Goal: Task Accomplishment & Management: Manage account settings

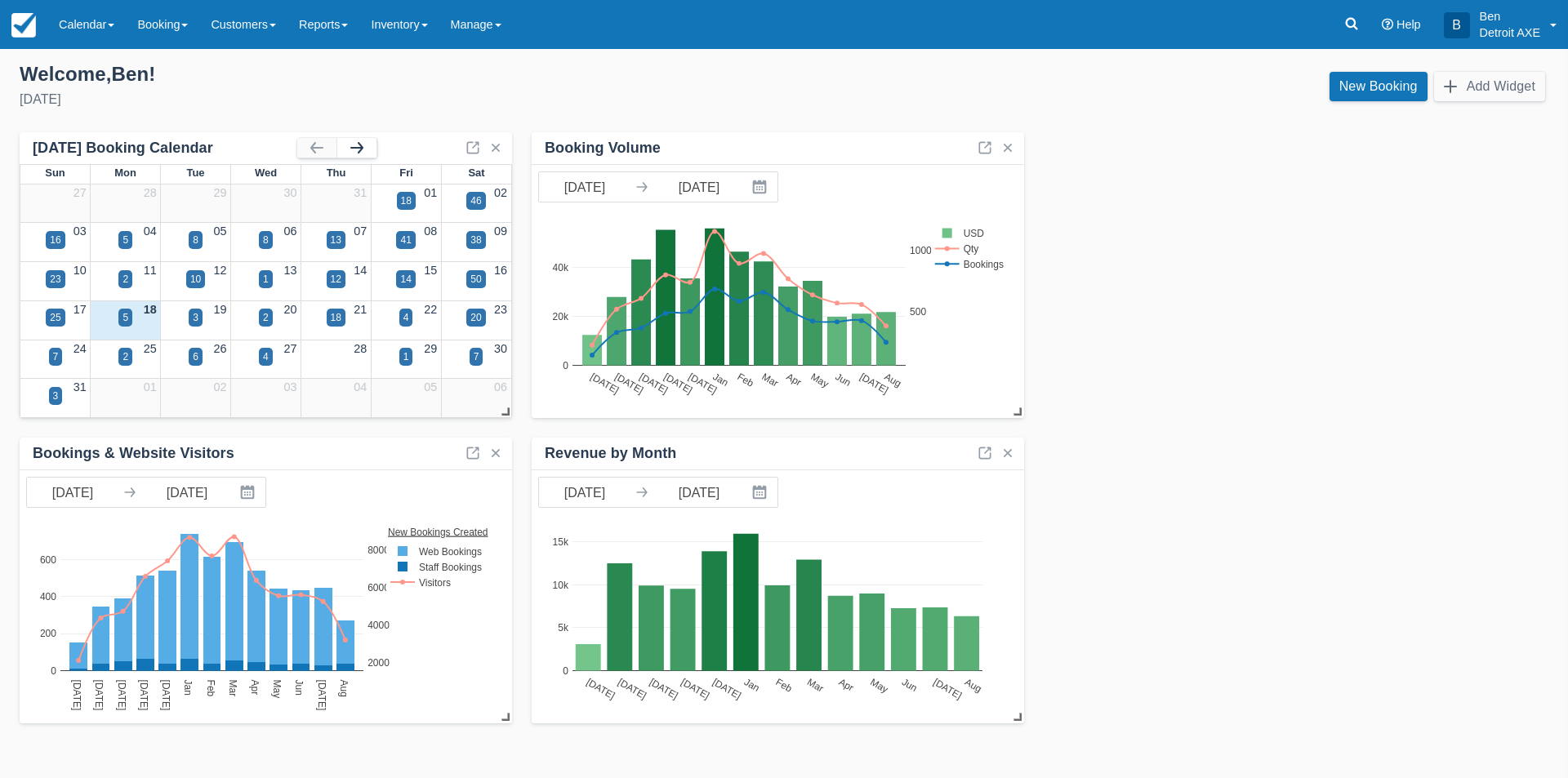
click at [357, 144] on button "button" at bounding box center [357, 147] width 39 height 19
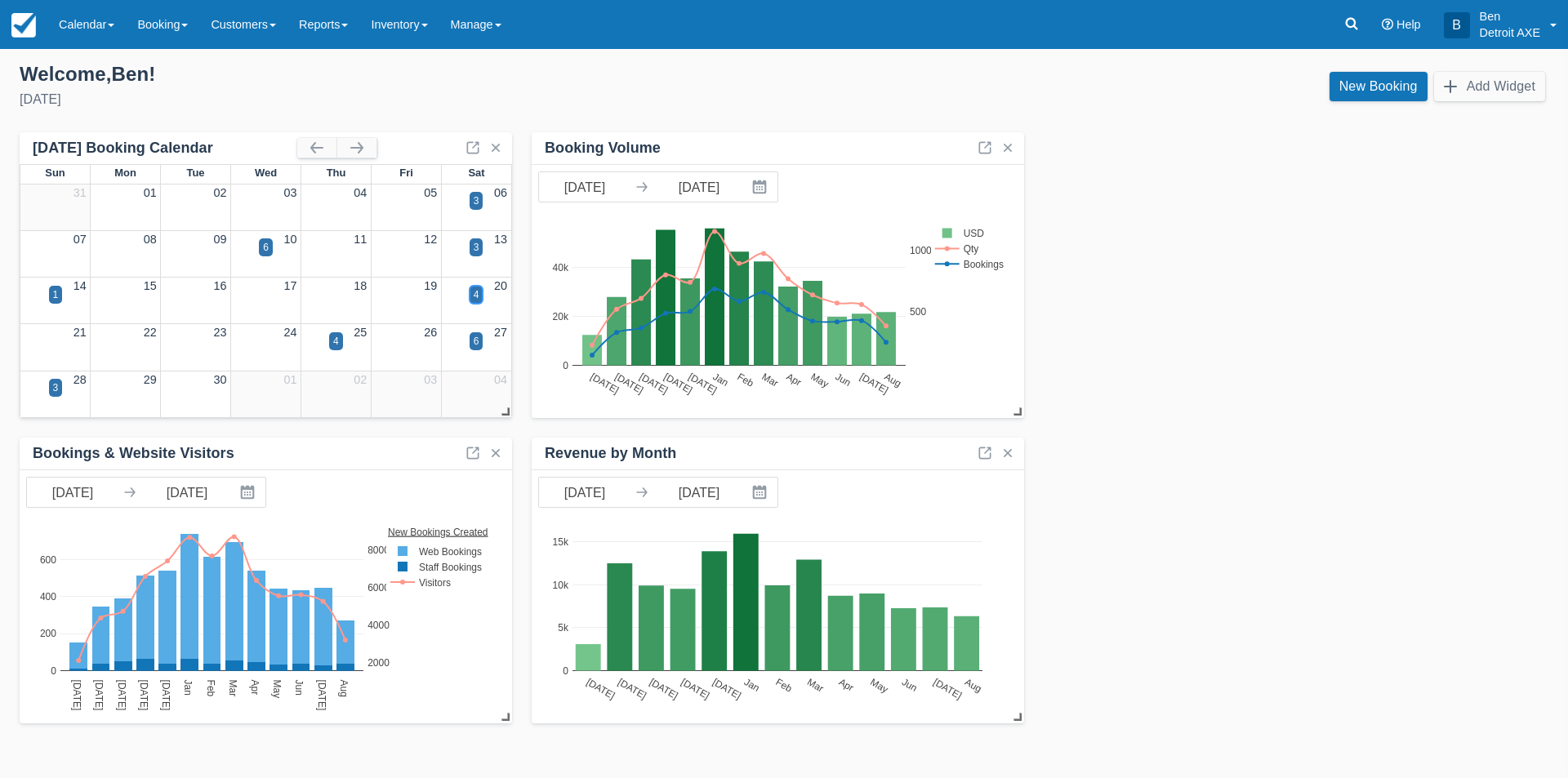
click at [474, 295] on div "4" at bounding box center [476, 295] width 6 height 15
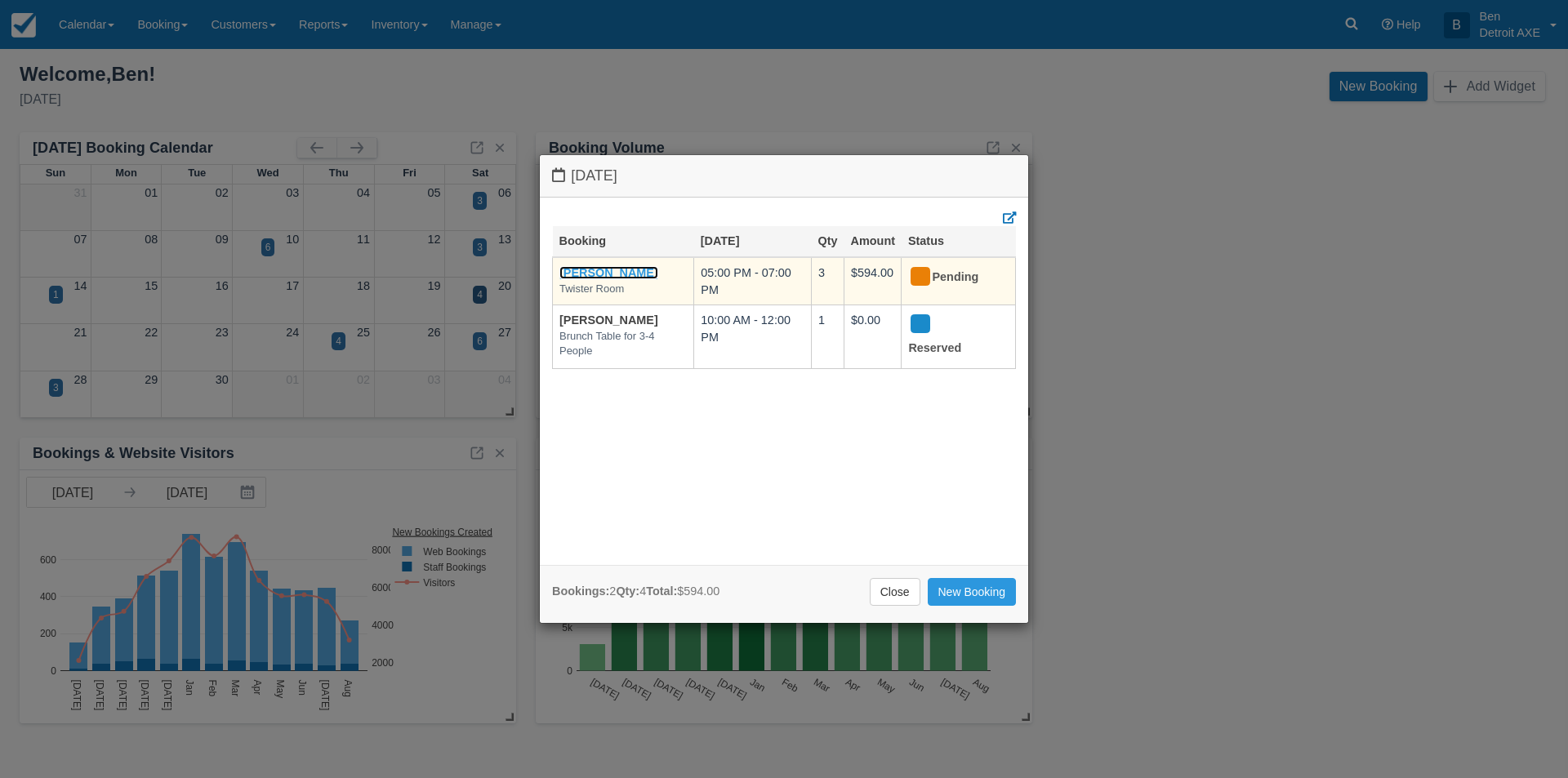
click at [627, 269] on link "Elanore Maze" at bounding box center [609, 273] width 99 height 13
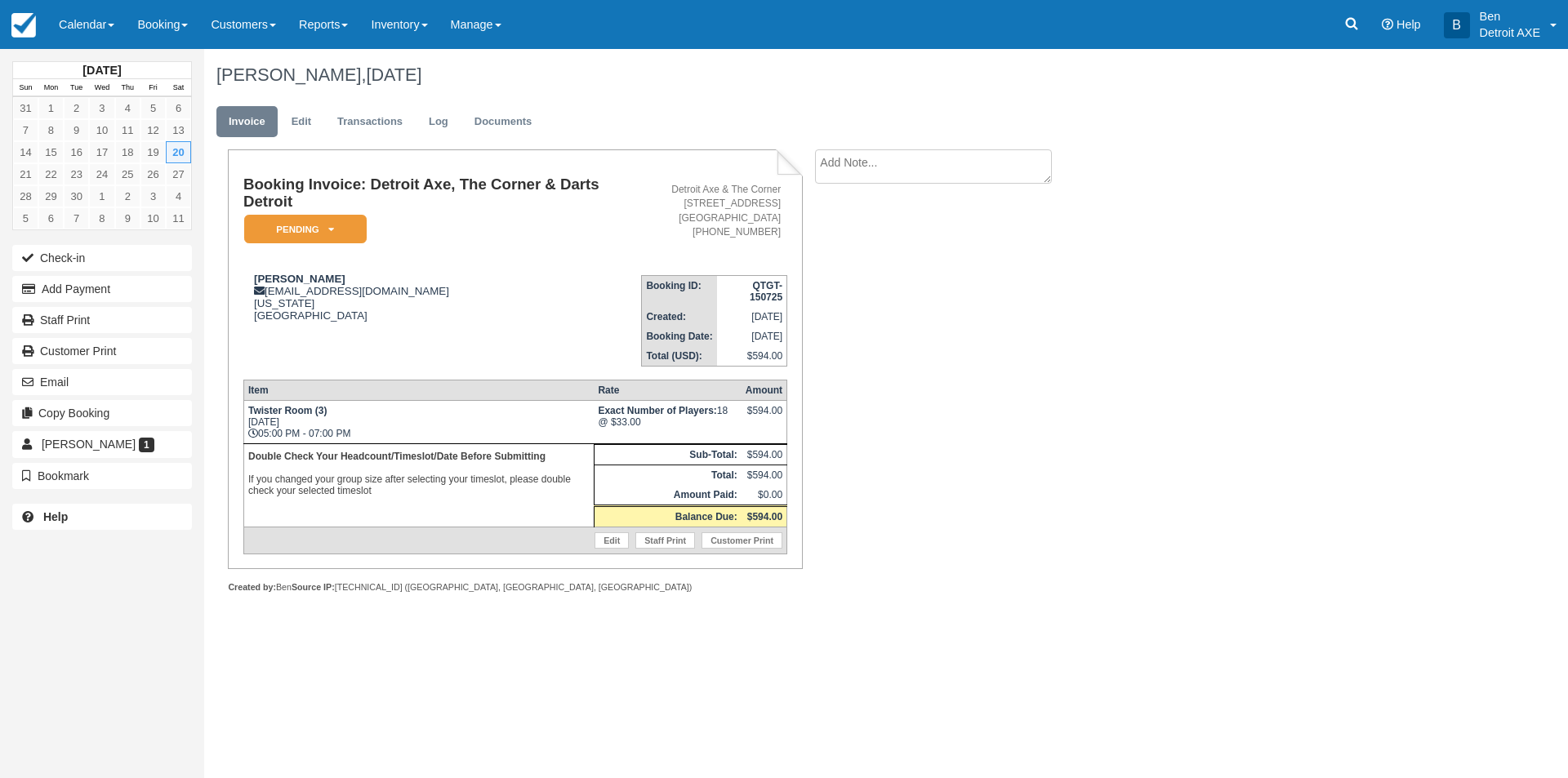
click at [843, 157] on textarea at bounding box center [932, 166] width 236 height 34
click at [844, 195] on textarea "Bullseye With Pizza - 3 Hours" at bounding box center [932, 195] width 236 height 91
click at [997, 162] on textarea "Bullseye With Pizza - 3 Hours" at bounding box center [932, 195] width 236 height 91
type textarea "Bullseye With Pizza - 3 Hours - Chicken and Burgers."
click at [875, 262] on button "Create" at bounding box center [851, 259] width 74 height 28
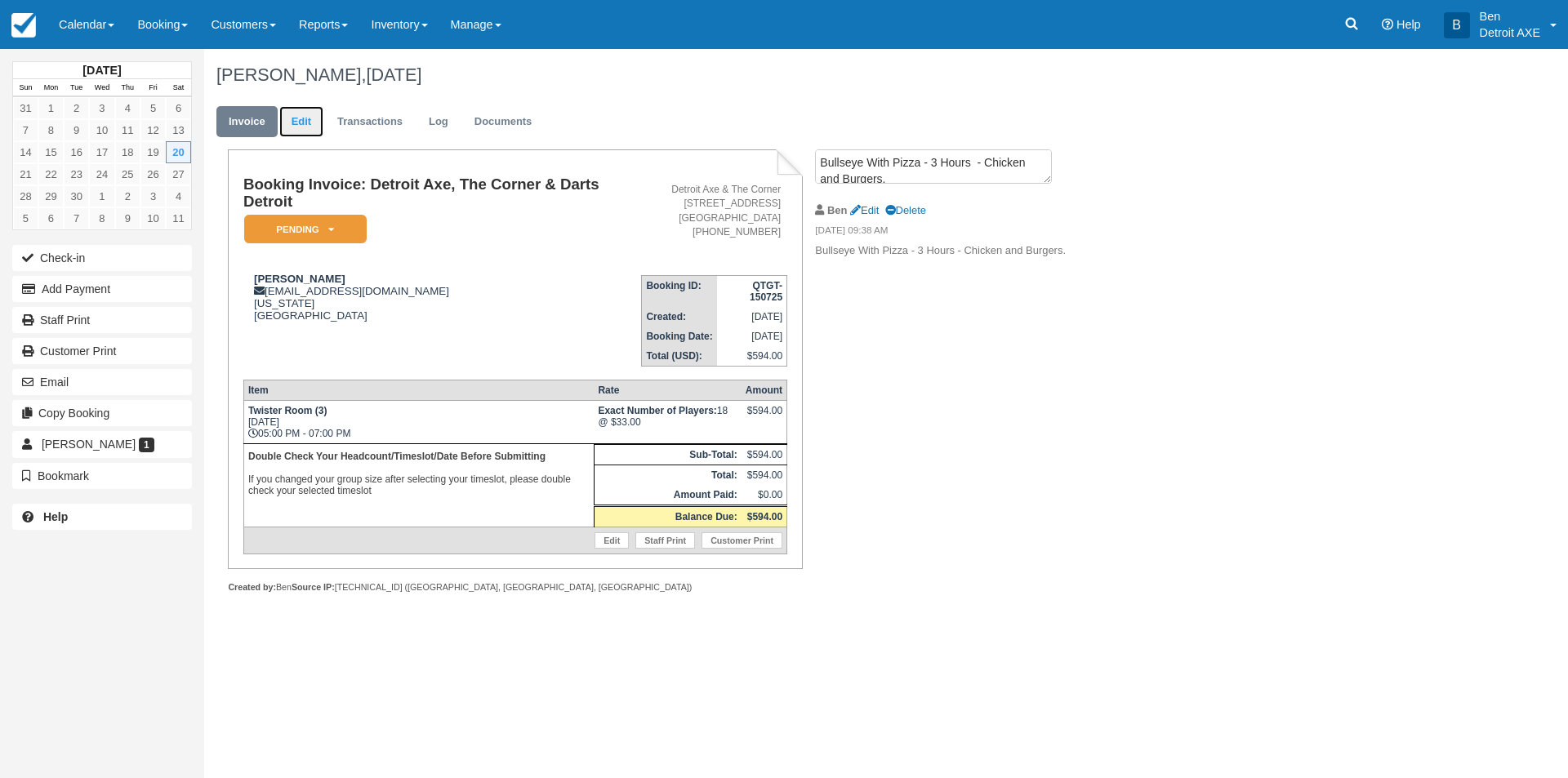
click at [312, 119] on link "Edit" at bounding box center [301, 122] width 44 height 32
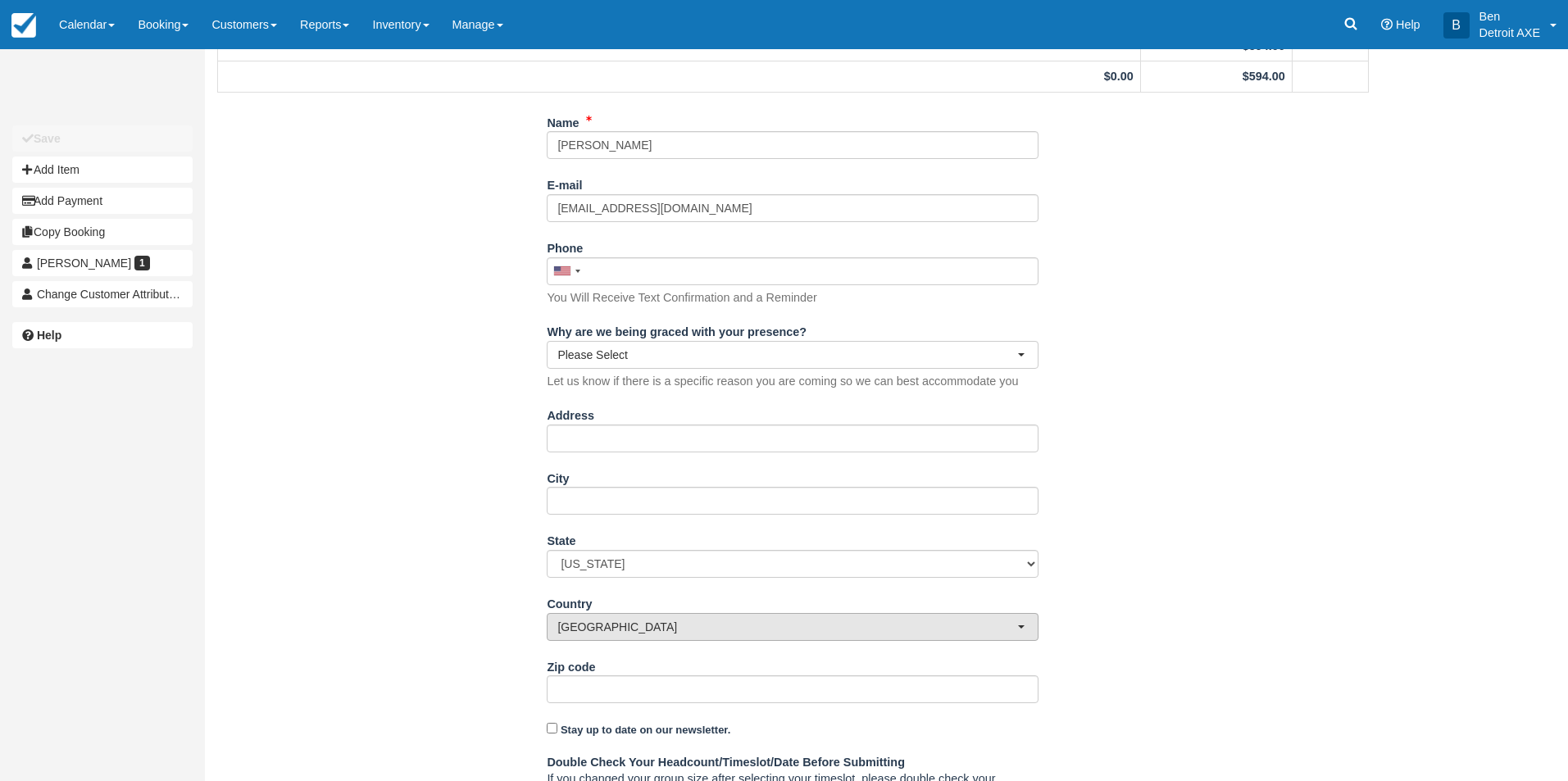
scroll to position [328, 0]
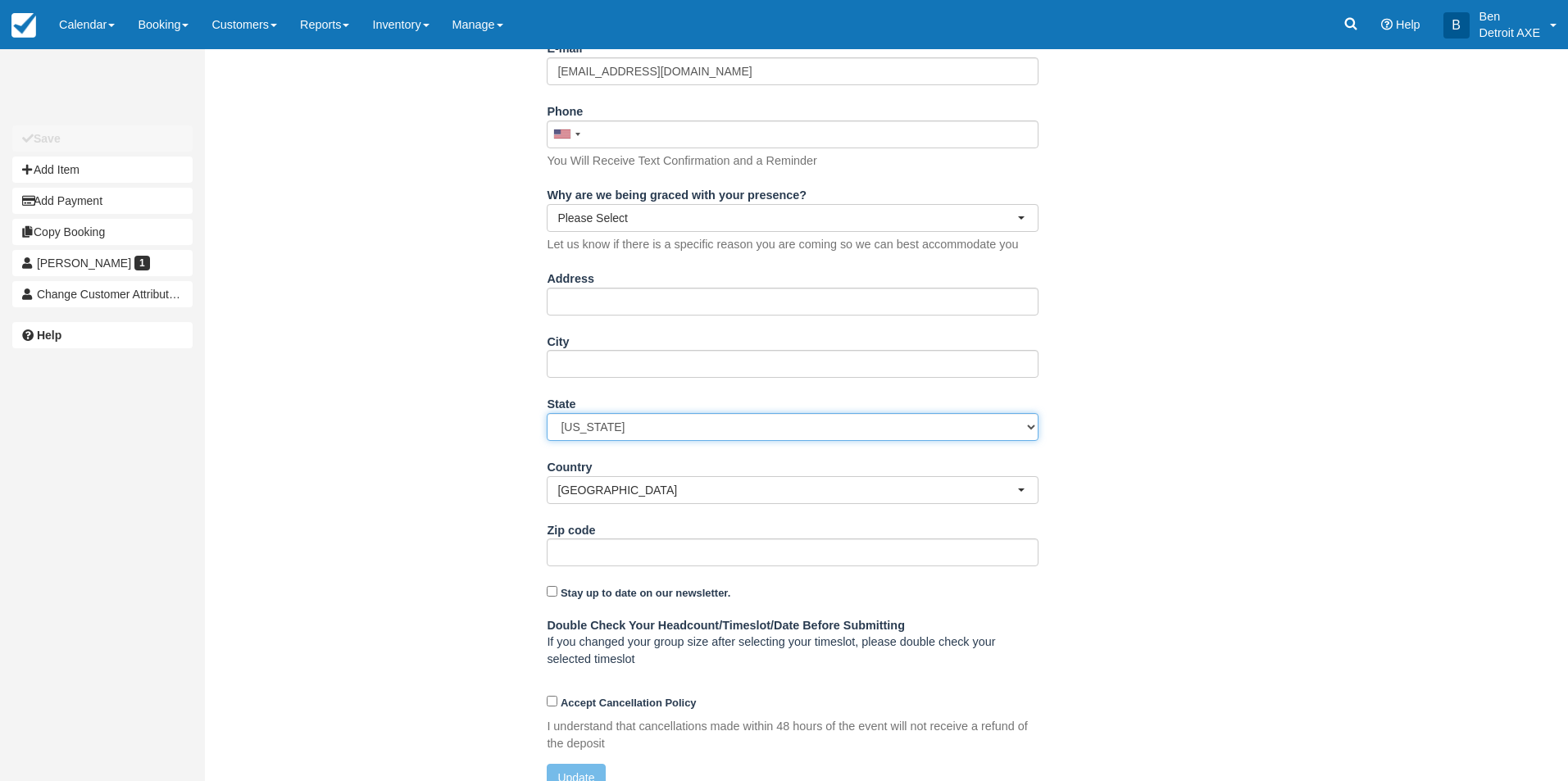
click at [615, 430] on select "Alabama Alaska Arizona Arkansas California Colorado Connecticut Delaware Florid…" at bounding box center [792, 427] width 491 height 28
select select "MI"
click at [547, 414] on select "Alabama Alaska Arizona Arkansas California Colorado Connecticut Delaware Florid…" at bounding box center [792, 427] width 491 height 28
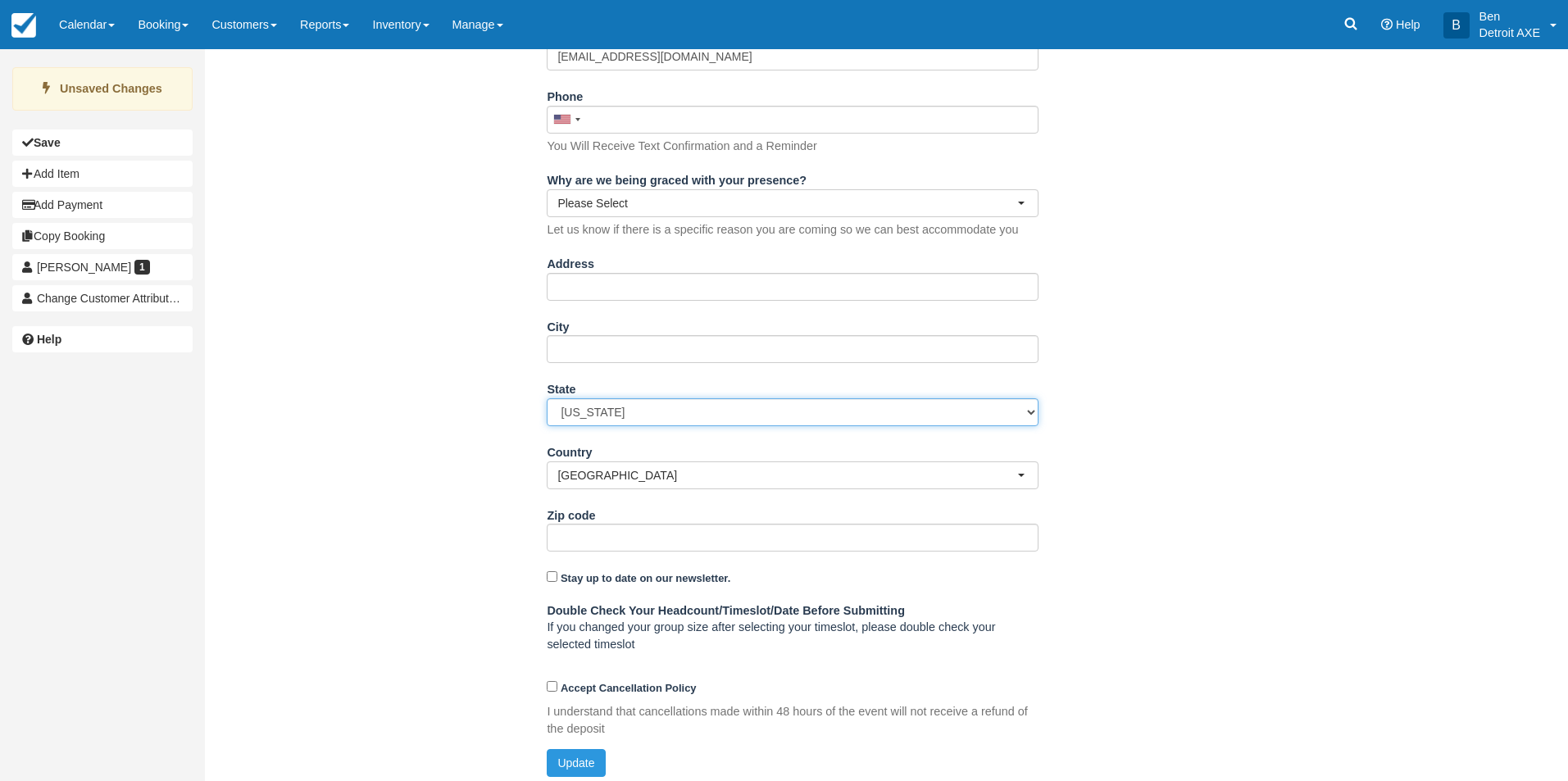
scroll to position [351, 0]
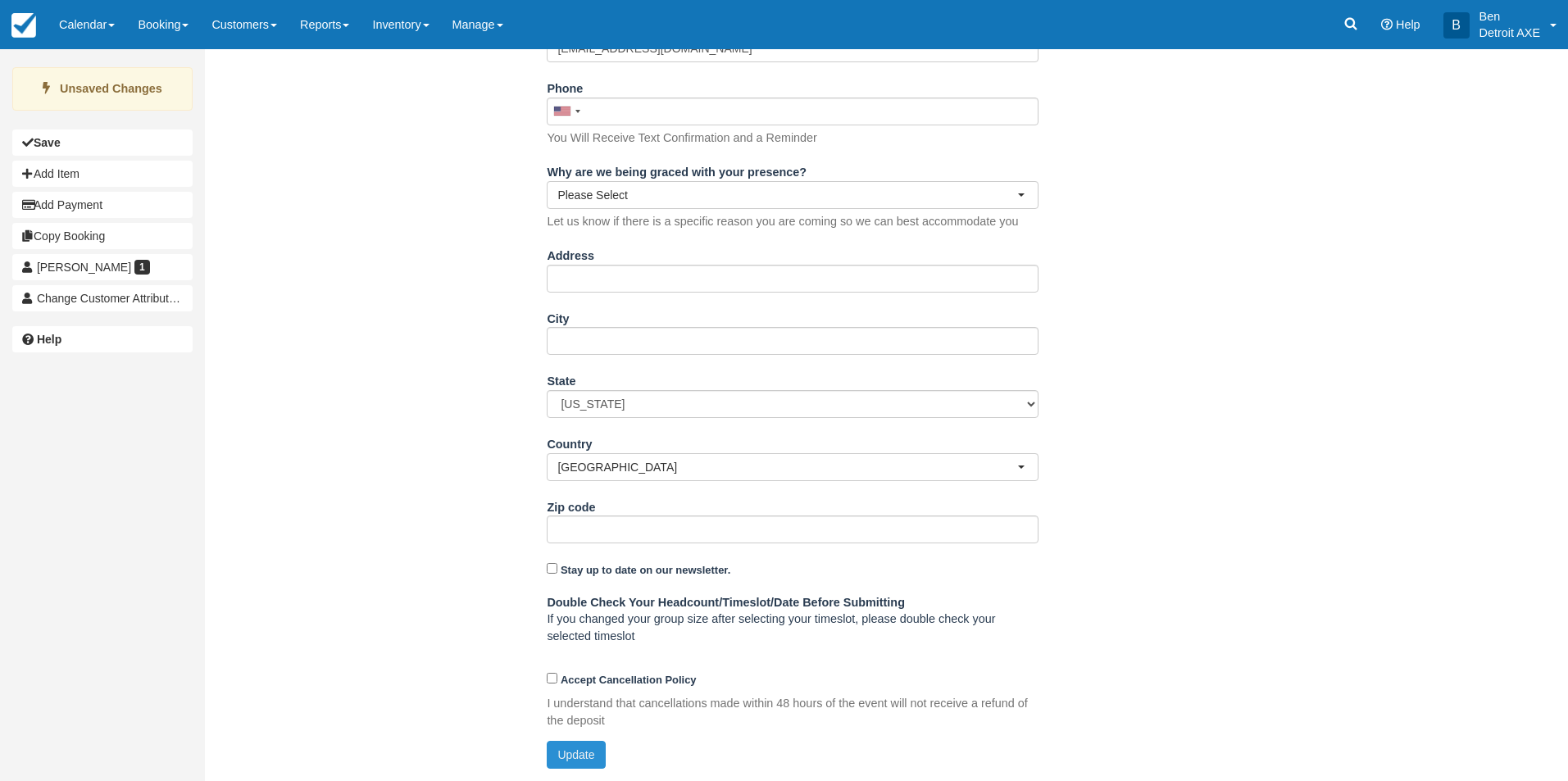
click at [567, 747] on button "Update" at bounding box center [575, 755] width 58 height 28
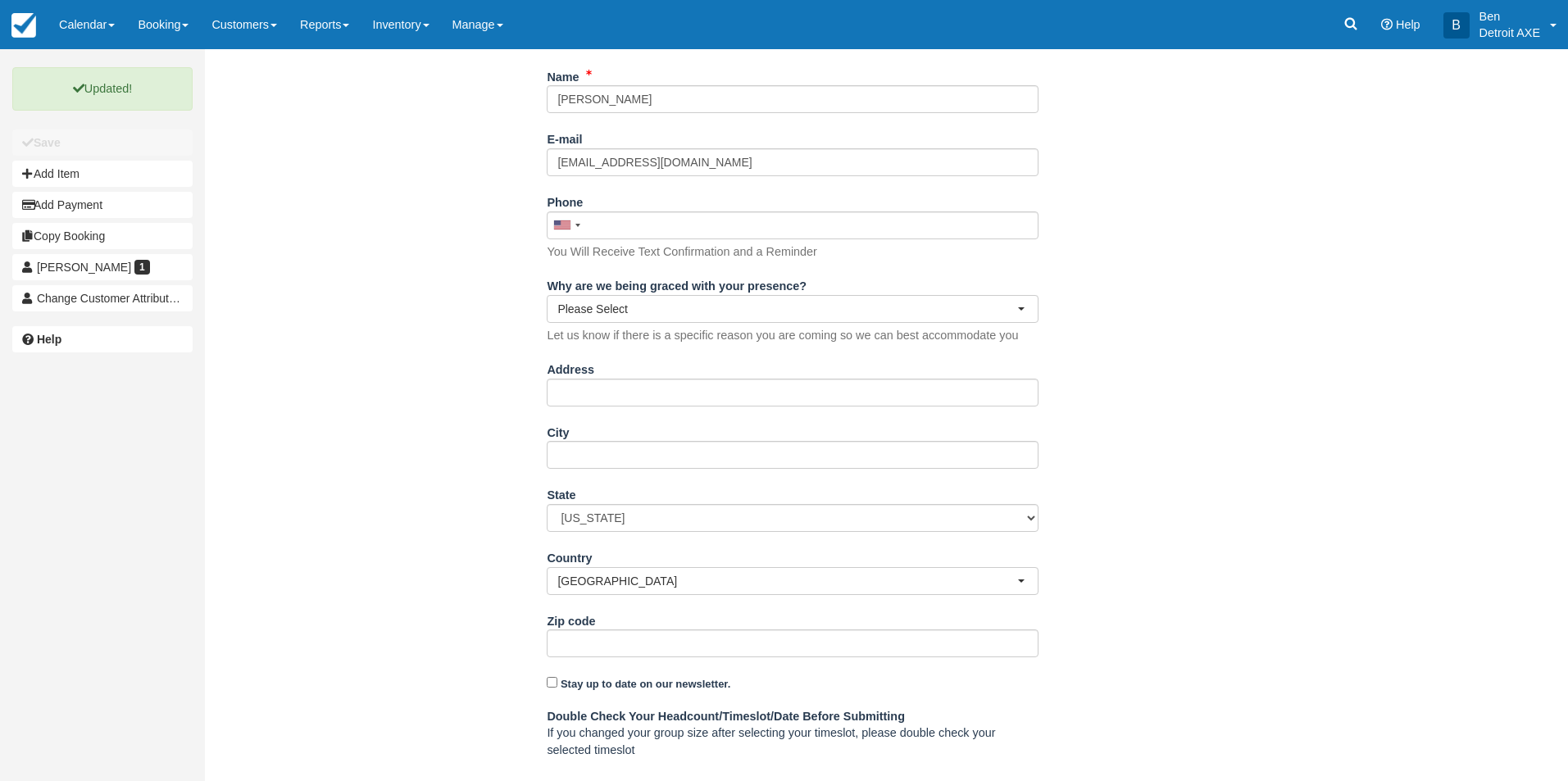
scroll to position [23, 0]
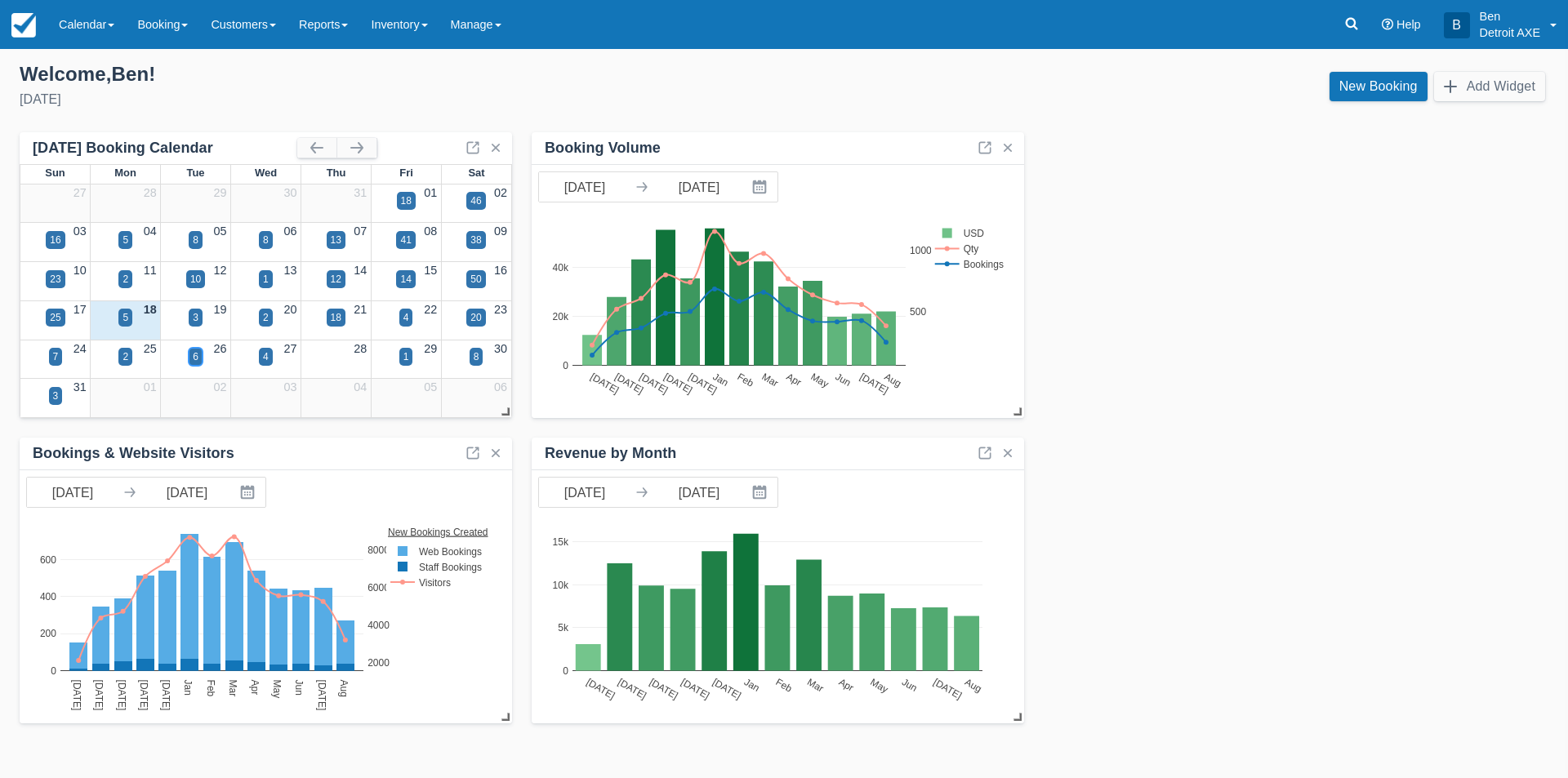
click at [199, 359] on div "6" at bounding box center [195, 357] width 14 height 18
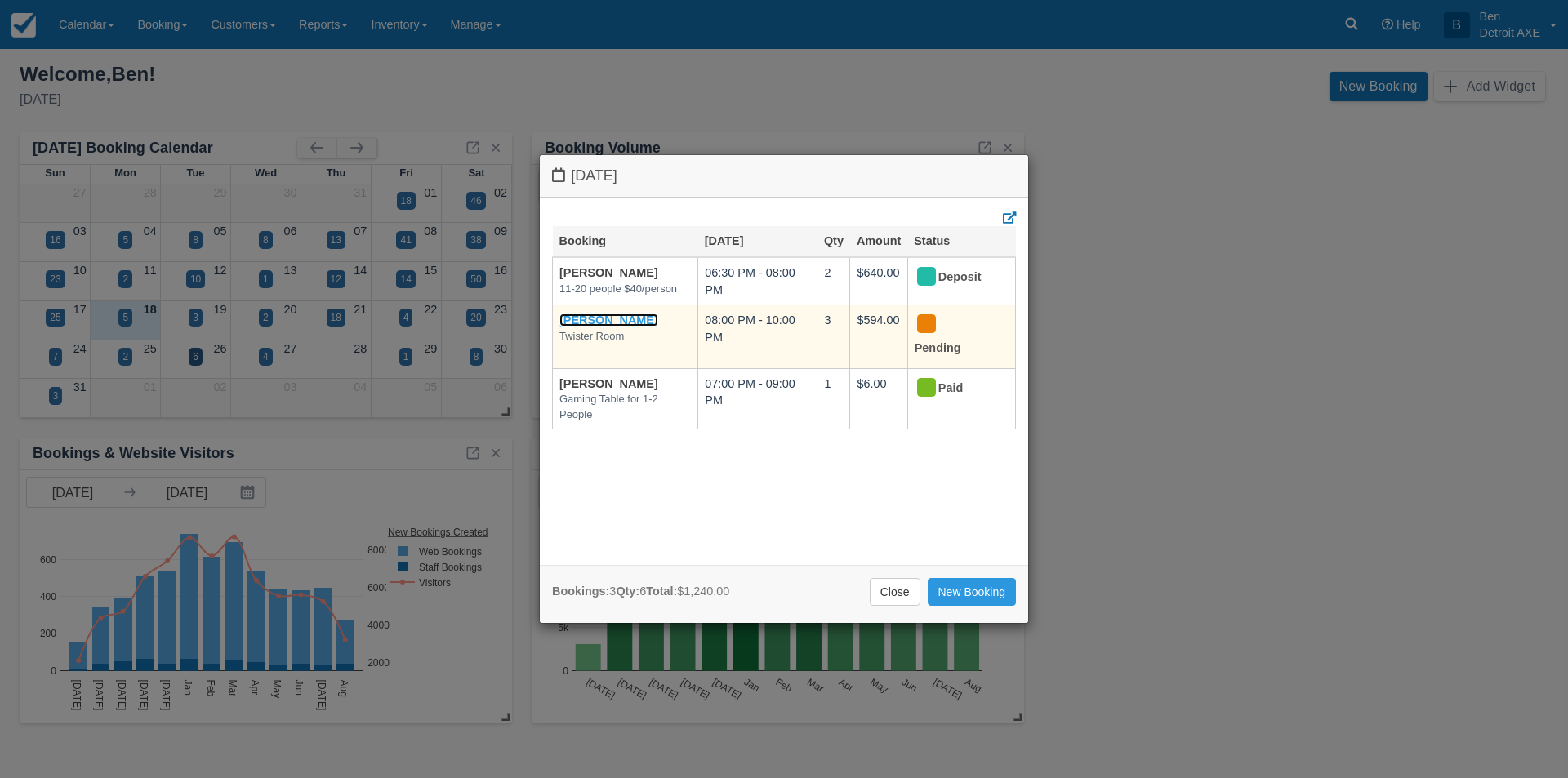
click at [593, 315] on link "[PERSON_NAME]" at bounding box center [609, 320] width 99 height 13
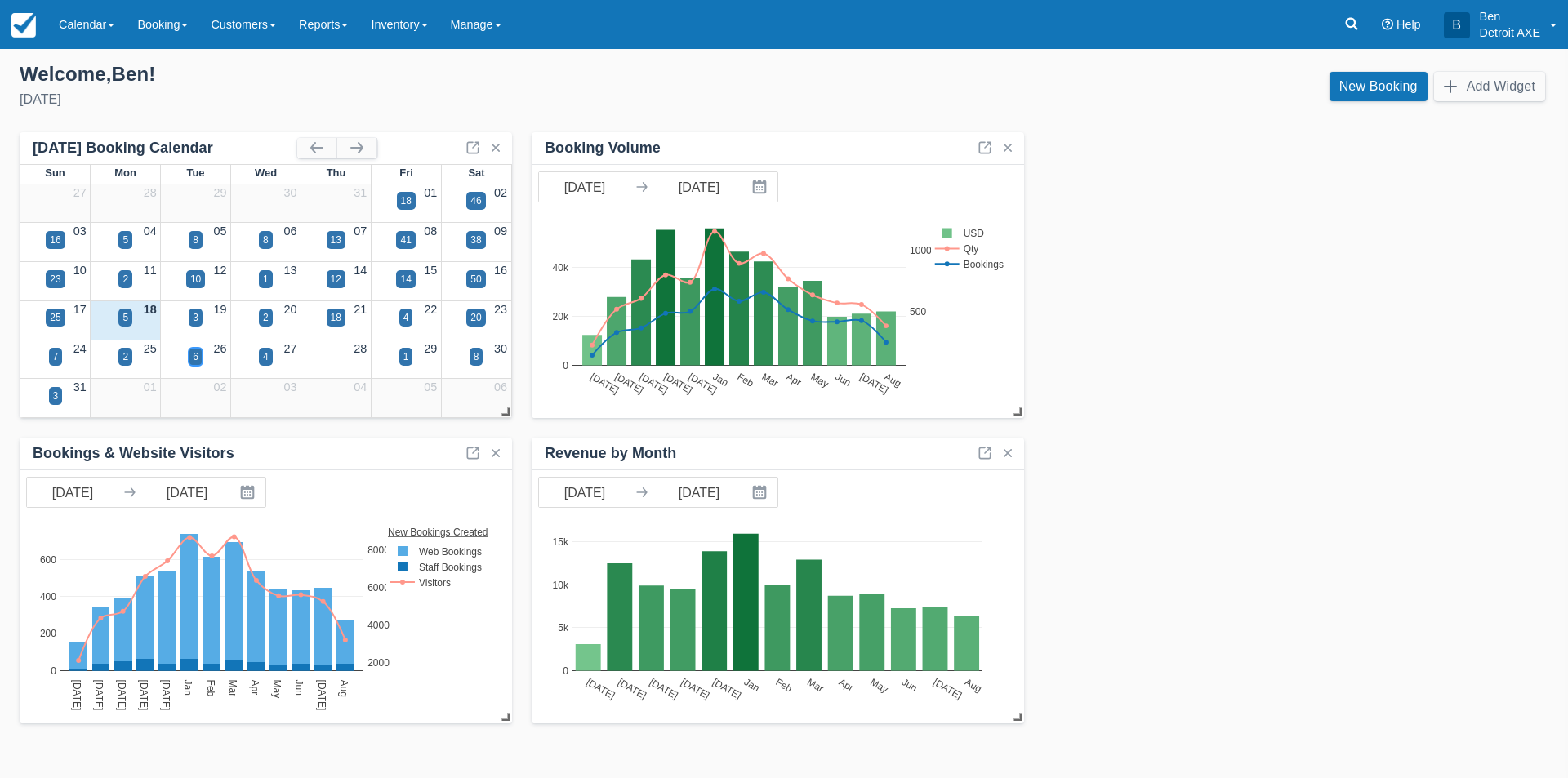
click at [197, 358] on div "6" at bounding box center [195, 357] width 6 height 15
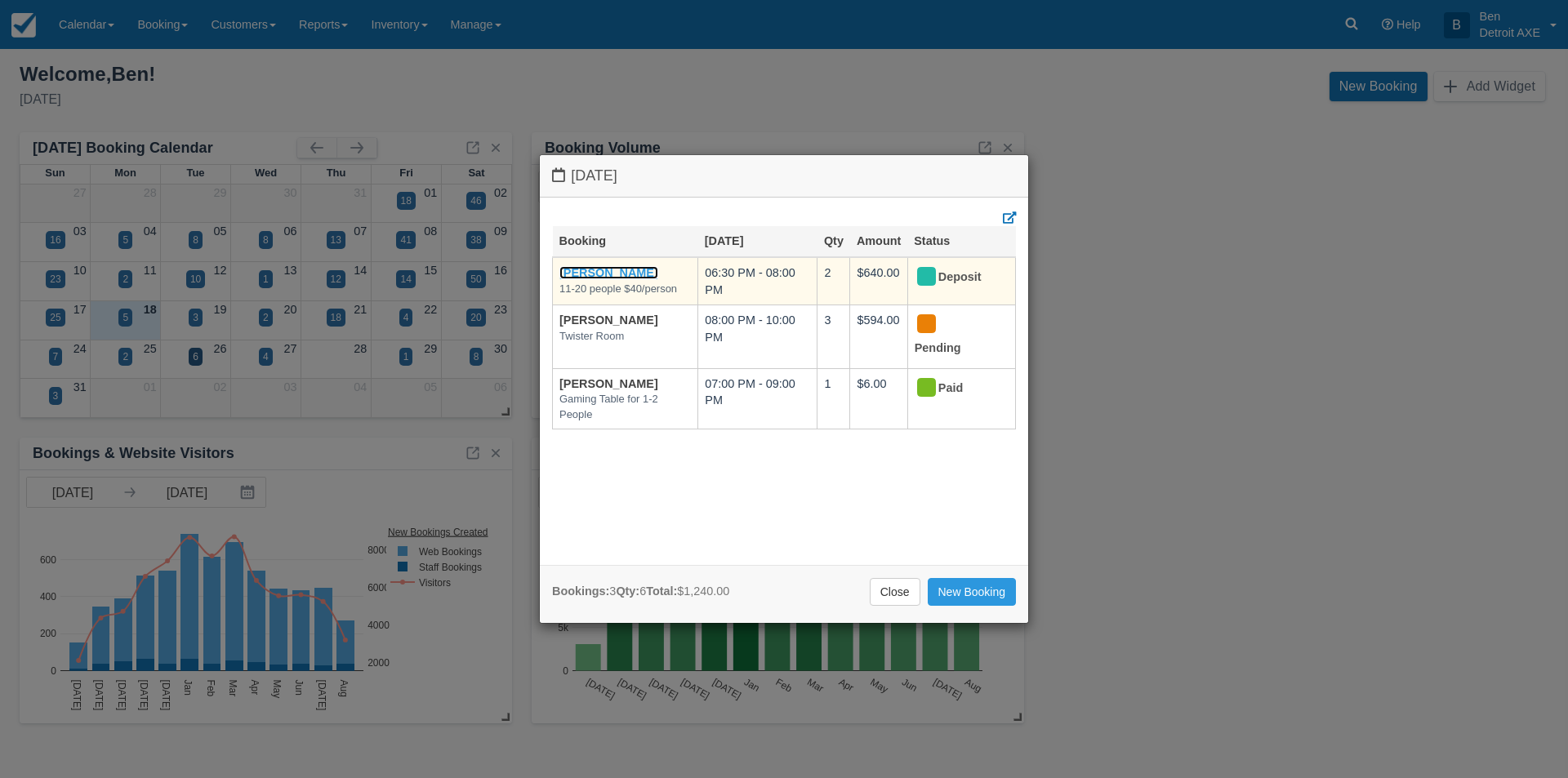
click at [591, 272] on link "[PERSON_NAME]" at bounding box center [609, 273] width 99 height 13
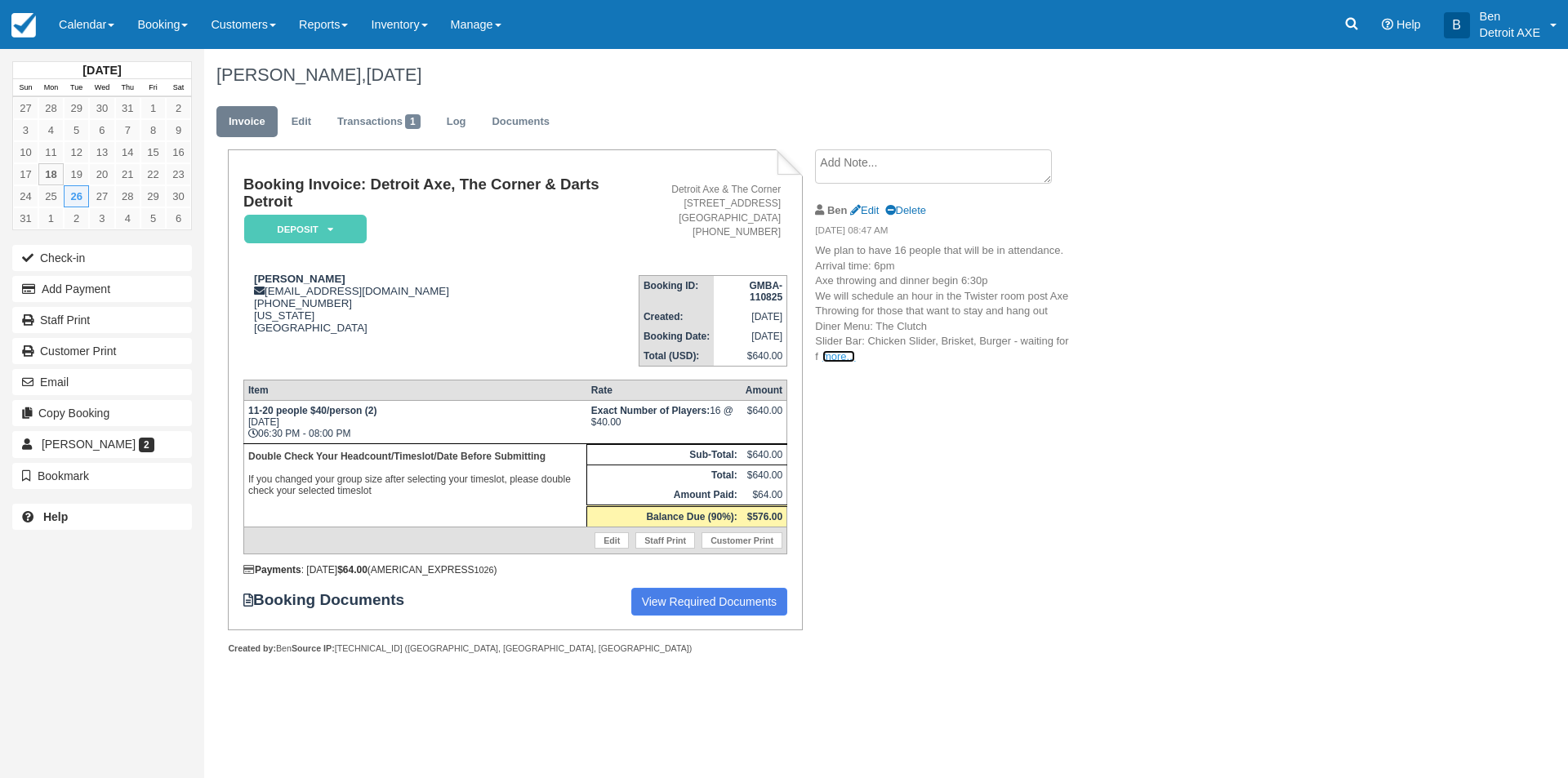
click at [833, 355] on link "more..." at bounding box center [838, 356] width 33 height 13
click at [860, 162] on textarea at bounding box center [932, 166] width 236 height 34
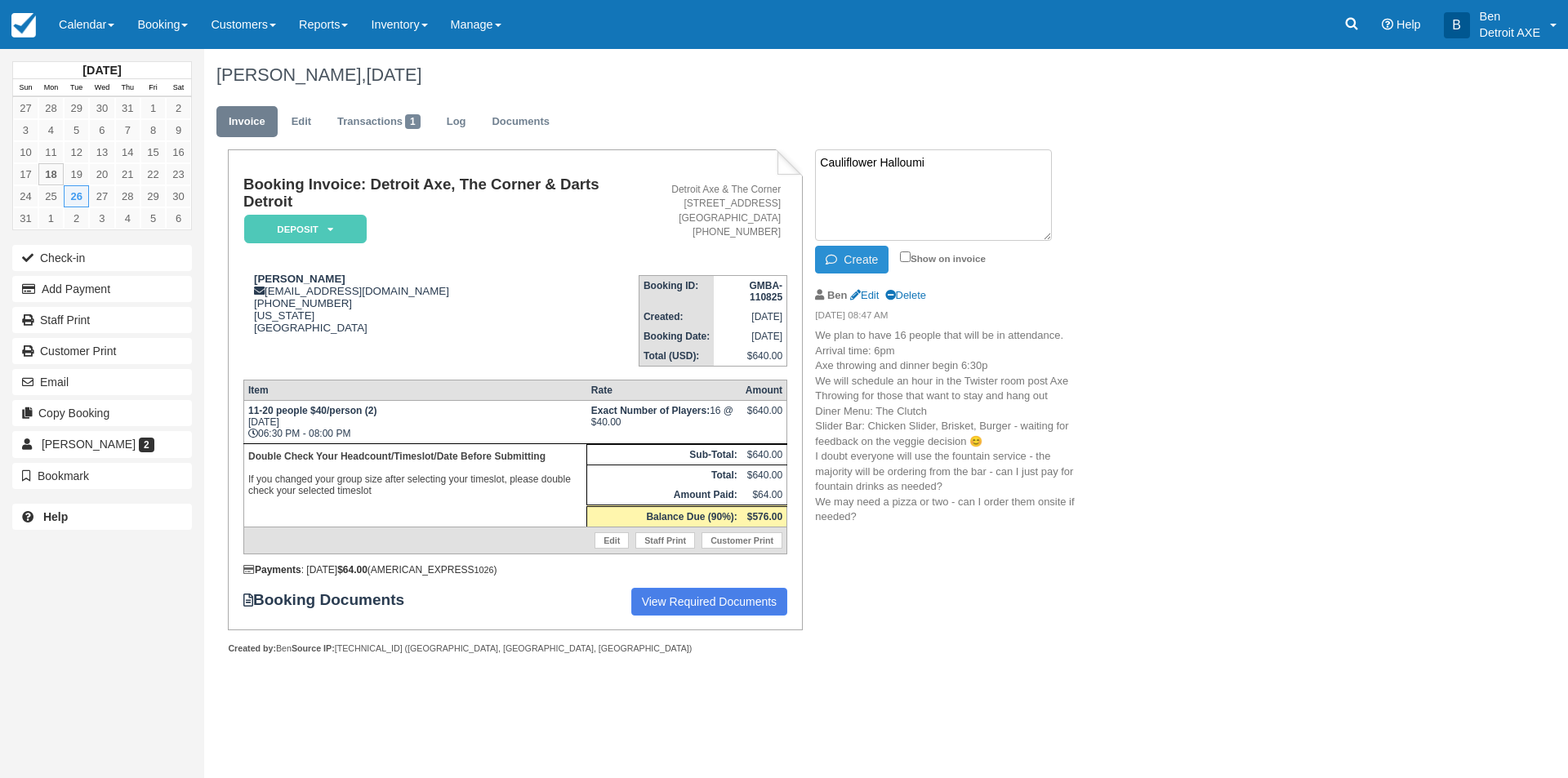
type textarea "Cauliflower Halloumi"
click at [840, 257] on icon "button" at bounding box center [835, 260] width 18 height 12
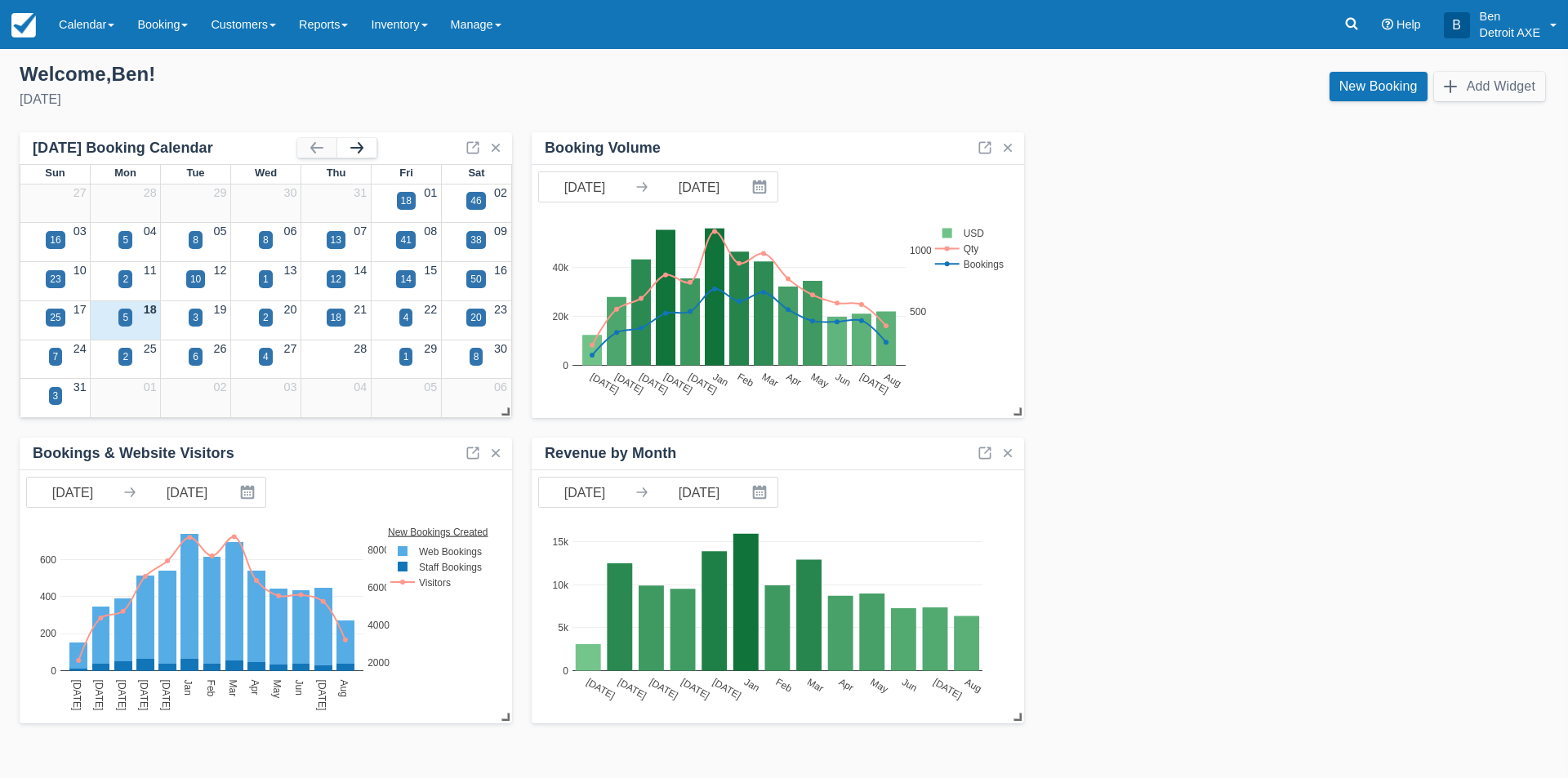
click at [364, 152] on button "button" at bounding box center [357, 147] width 39 height 19
